Goal: Task Accomplishment & Management: Manage account settings

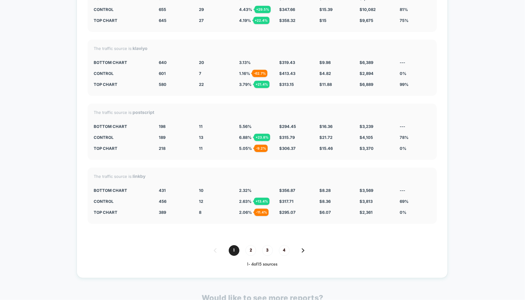
scroll to position [1666, 0]
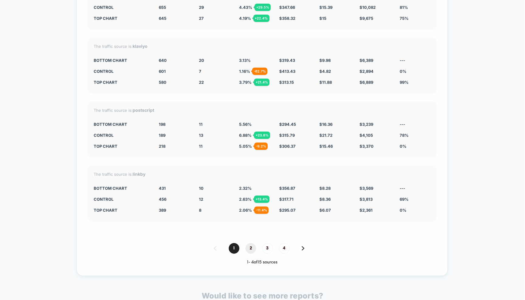
click at [253, 245] on span "2" at bounding box center [250, 248] width 11 height 11
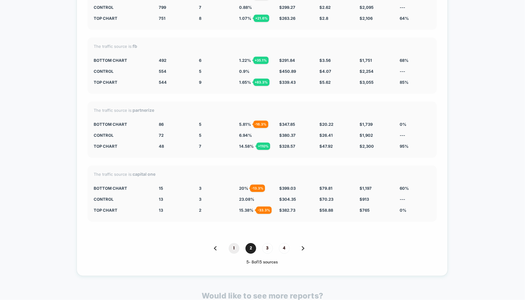
click at [237, 243] on span "1" at bounding box center [234, 248] width 11 height 11
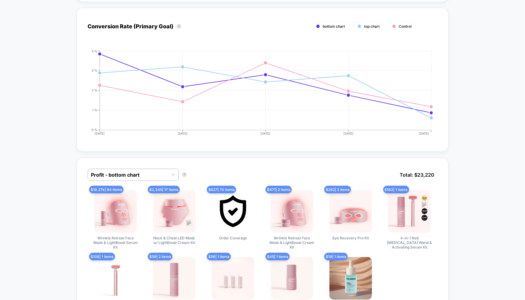
scroll to position [0, 0]
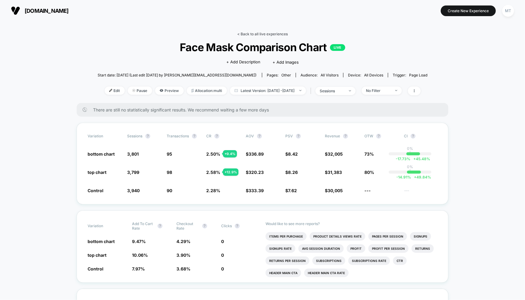
click at [266, 33] on link "< Back to all live experiences" at bounding box center [262, 34] width 50 height 5
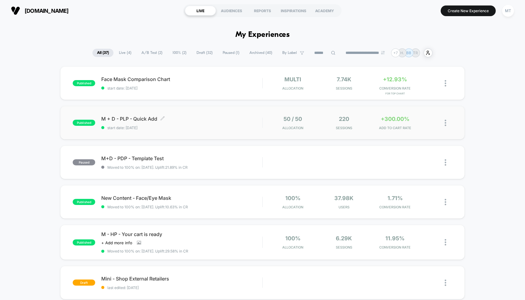
click at [193, 124] on div "M + D - PLP - Quick Add Click to edit experience details Click to edit experien…" at bounding box center [181, 123] width 161 height 14
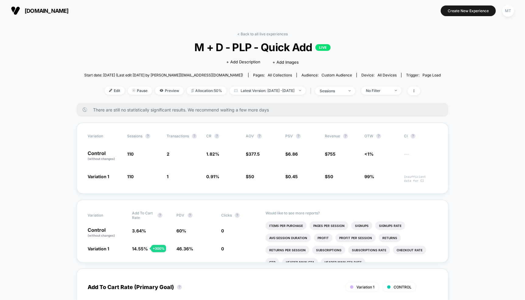
click at [35, 10] on span "[DOMAIN_NAME]" at bounding box center [47, 11] width 44 height 6
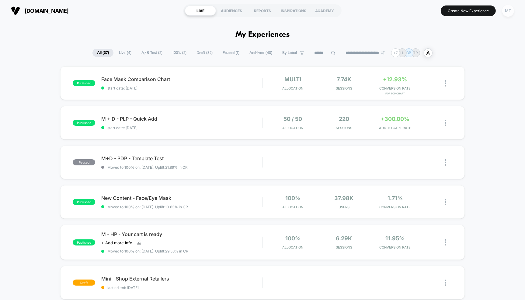
click at [507, 12] on div "MT" at bounding box center [508, 11] width 12 height 12
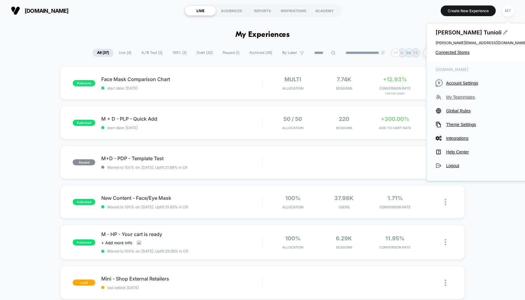
click at [458, 96] on span "My Teammates" at bounding box center [486, 97] width 81 height 5
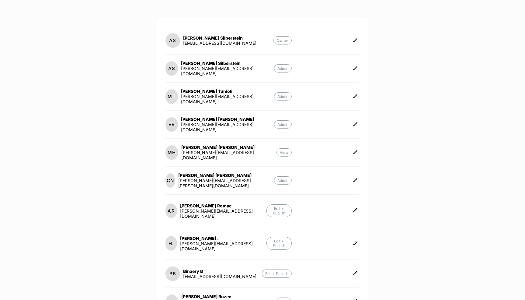
scroll to position [137, 0]
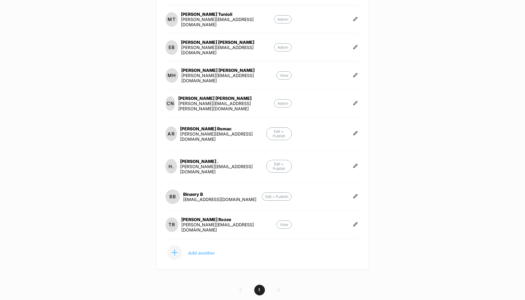
click at [191, 251] on p "Add another" at bounding box center [201, 252] width 27 height 3
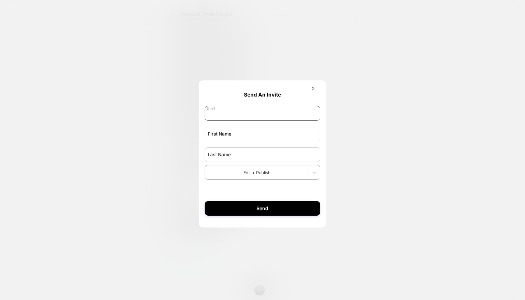
click at [227, 119] on input "email" at bounding box center [263, 113] width 116 height 15
paste input "**********"
type input "**********"
click at [234, 137] on input "text" at bounding box center [263, 134] width 116 height 15
type input "*****"
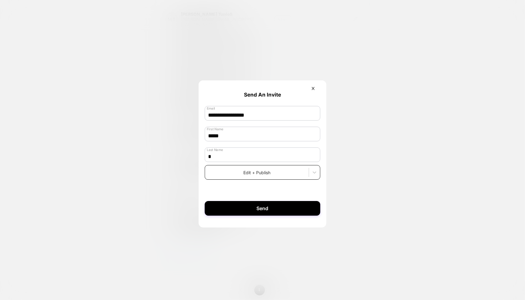
type input "*"
click at [278, 171] on div at bounding box center [257, 172] width 98 height 6
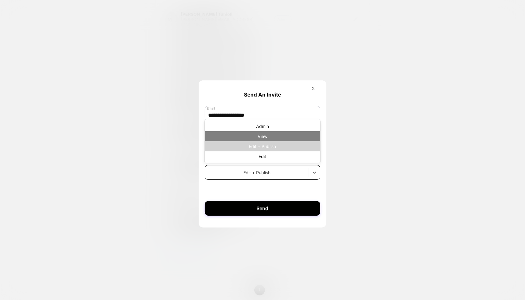
click at [253, 139] on div "View" at bounding box center [263, 136] width 116 height 10
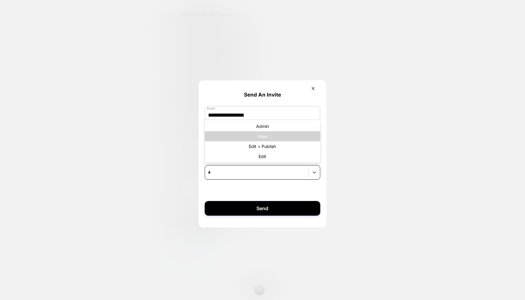
type input "*"
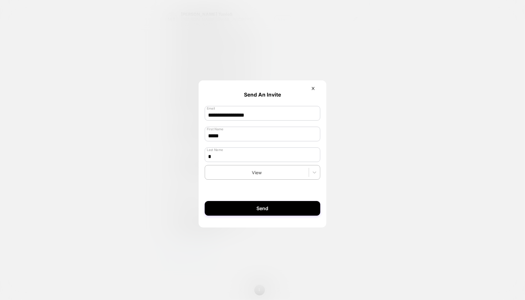
click at [390, 186] on div at bounding box center [262, 150] width 525 height 300
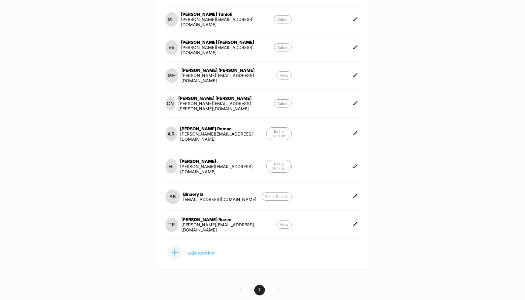
click at [190, 251] on p "Add another" at bounding box center [201, 252] width 27 height 3
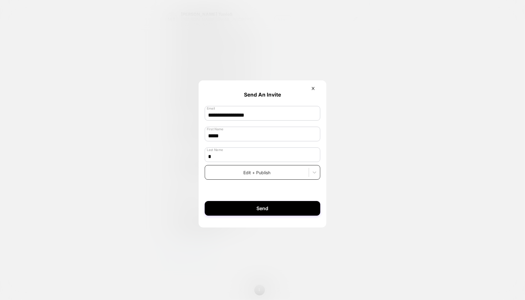
click at [255, 179] on div "Edit + Publish" at bounding box center [263, 172] width 116 height 15
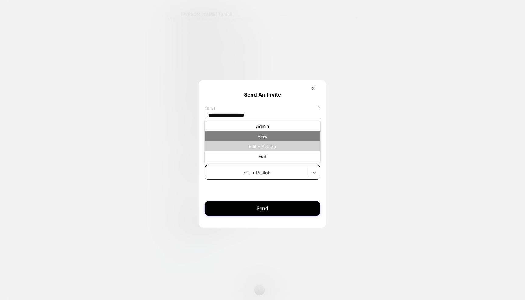
click at [247, 136] on div "View" at bounding box center [263, 136] width 116 height 10
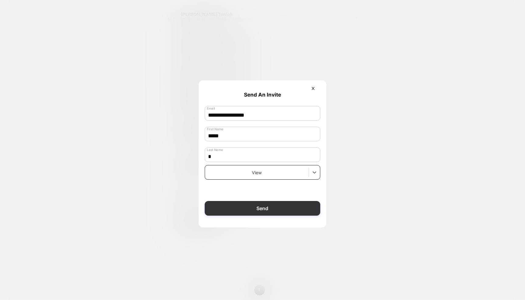
click at [265, 208] on button "Send" at bounding box center [263, 208] width 116 height 15
